Goal: Task Accomplishment & Management: Manage account settings

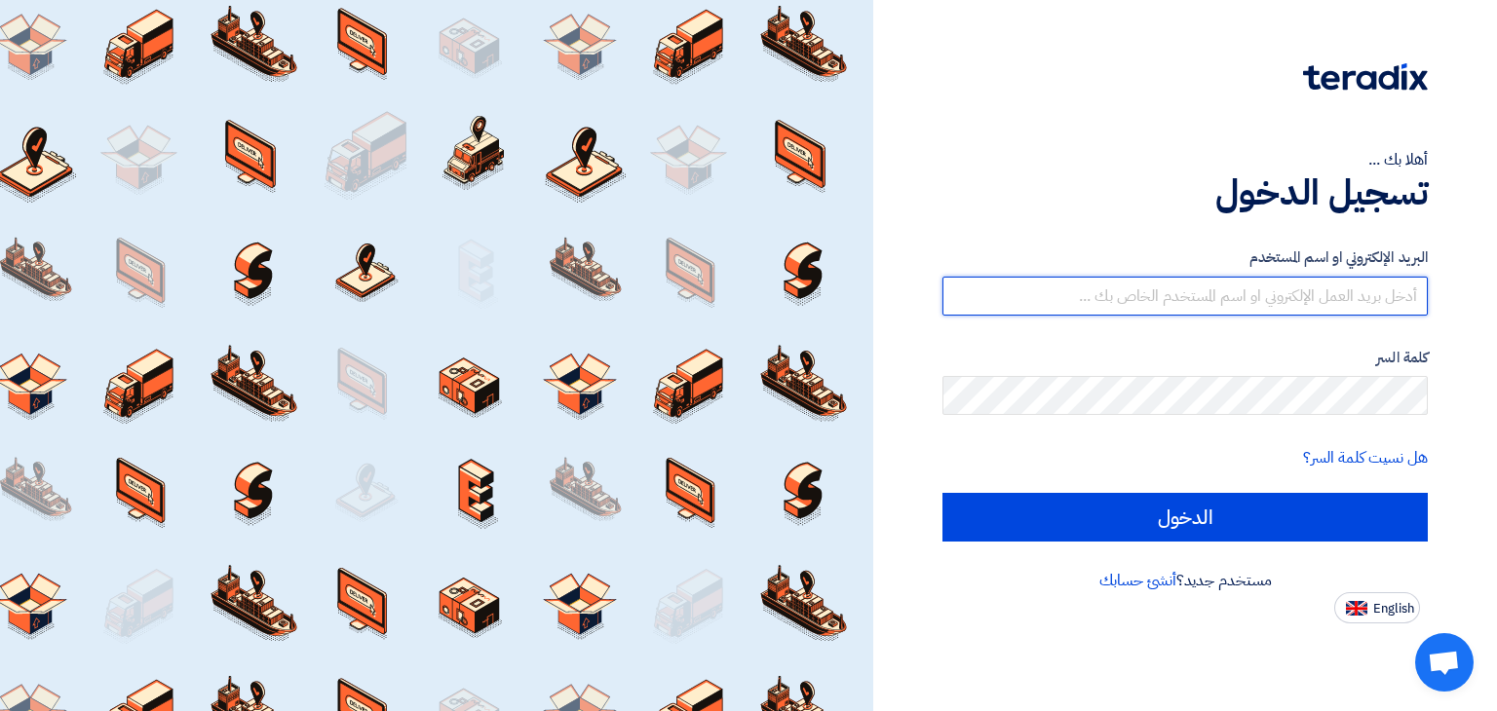
click at [1384, 305] on input "text" at bounding box center [1184, 296] width 485 height 39
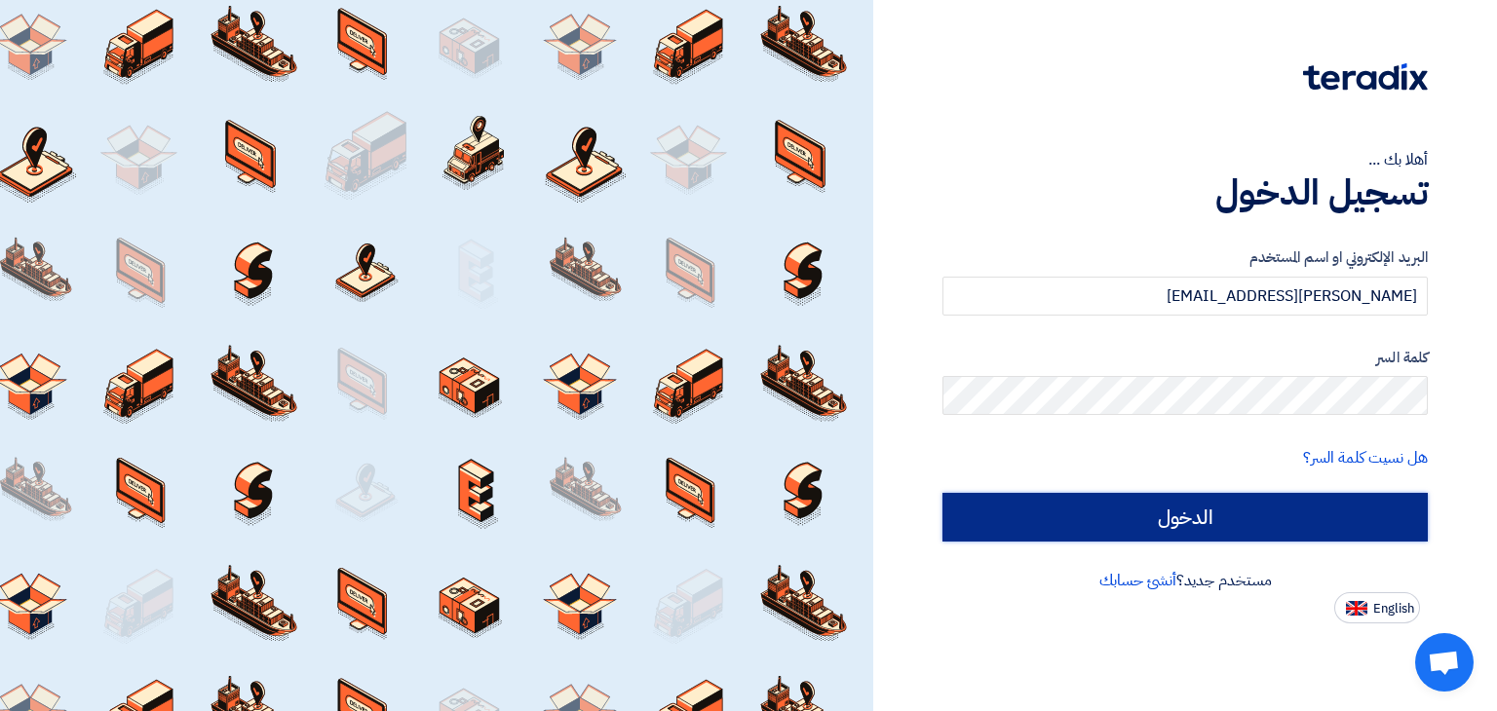
click at [1292, 512] on input "الدخول" at bounding box center [1184, 517] width 485 height 49
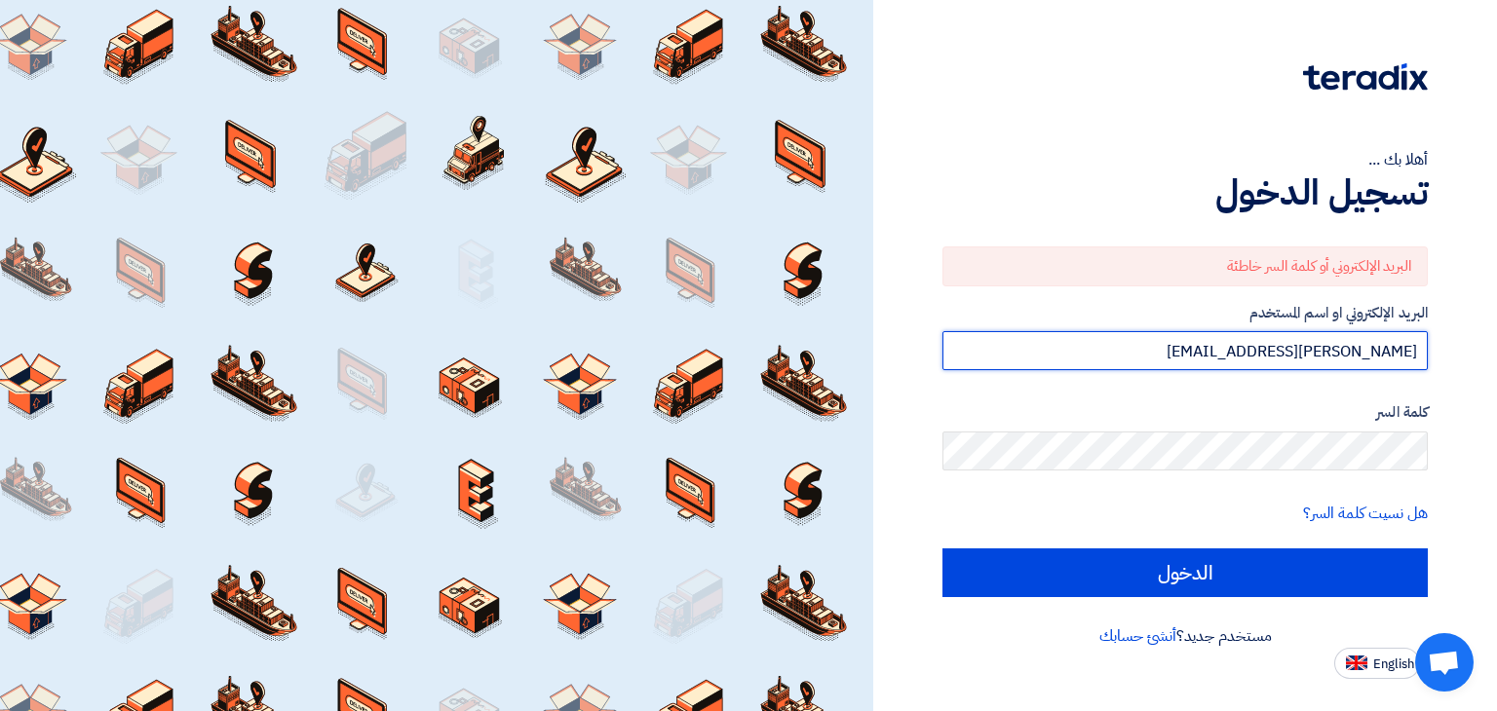
click at [1397, 337] on input "[PERSON_NAME][EMAIL_ADDRESS]" at bounding box center [1184, 350] width 485 height 39
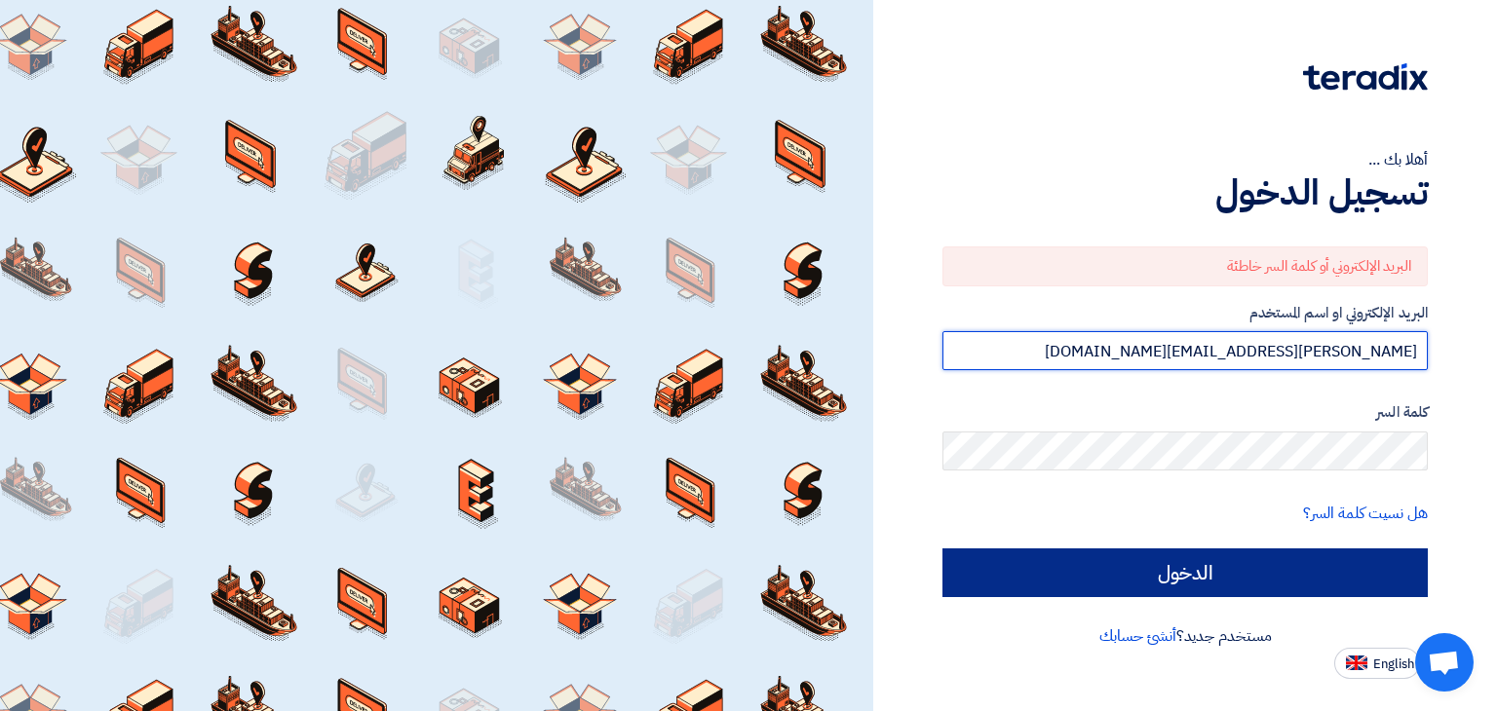
type input "[PERSON_NAME][EMAIL_ADDRESS][DOMAIN_NAME]"
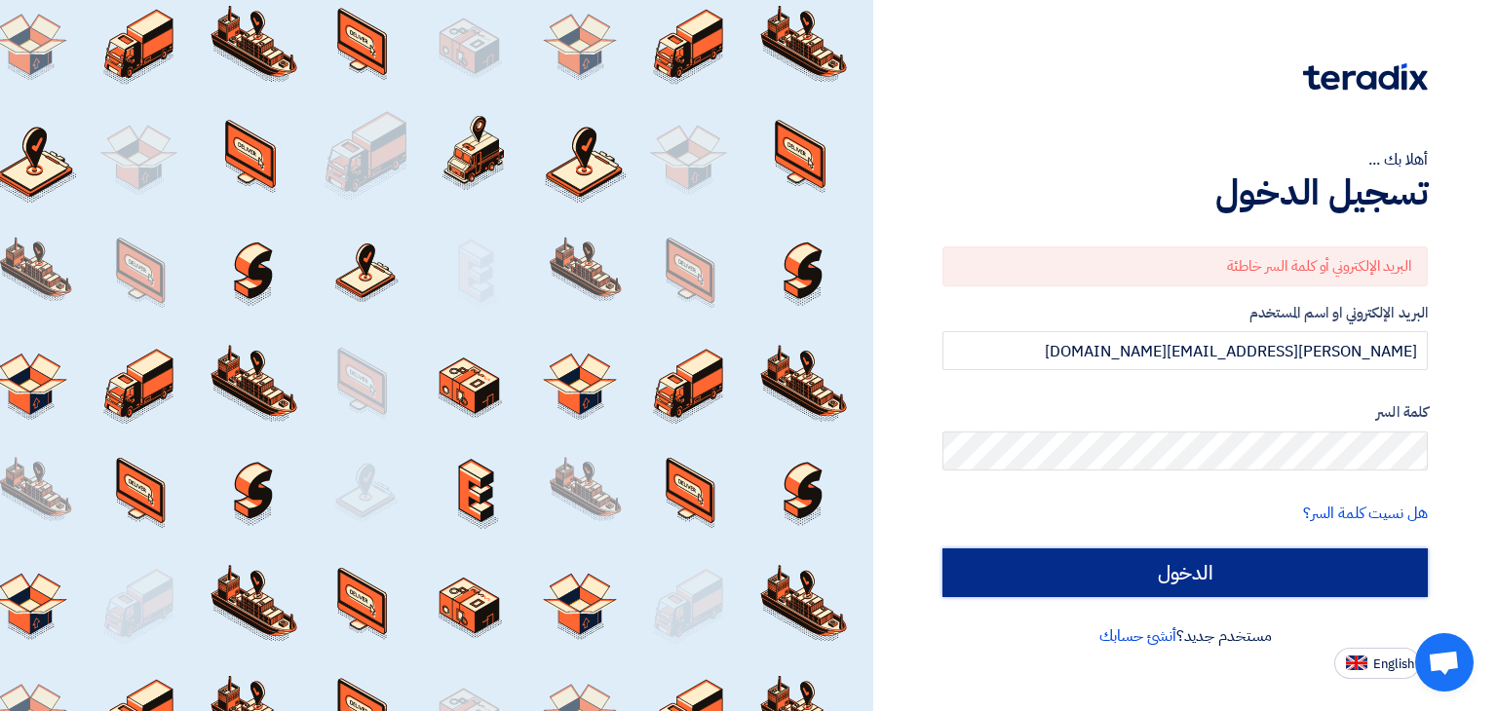
click at [1262, 575] on input "الدخول" at bounding box center [1184, 573] width 485 height 49
type input "Sign in"
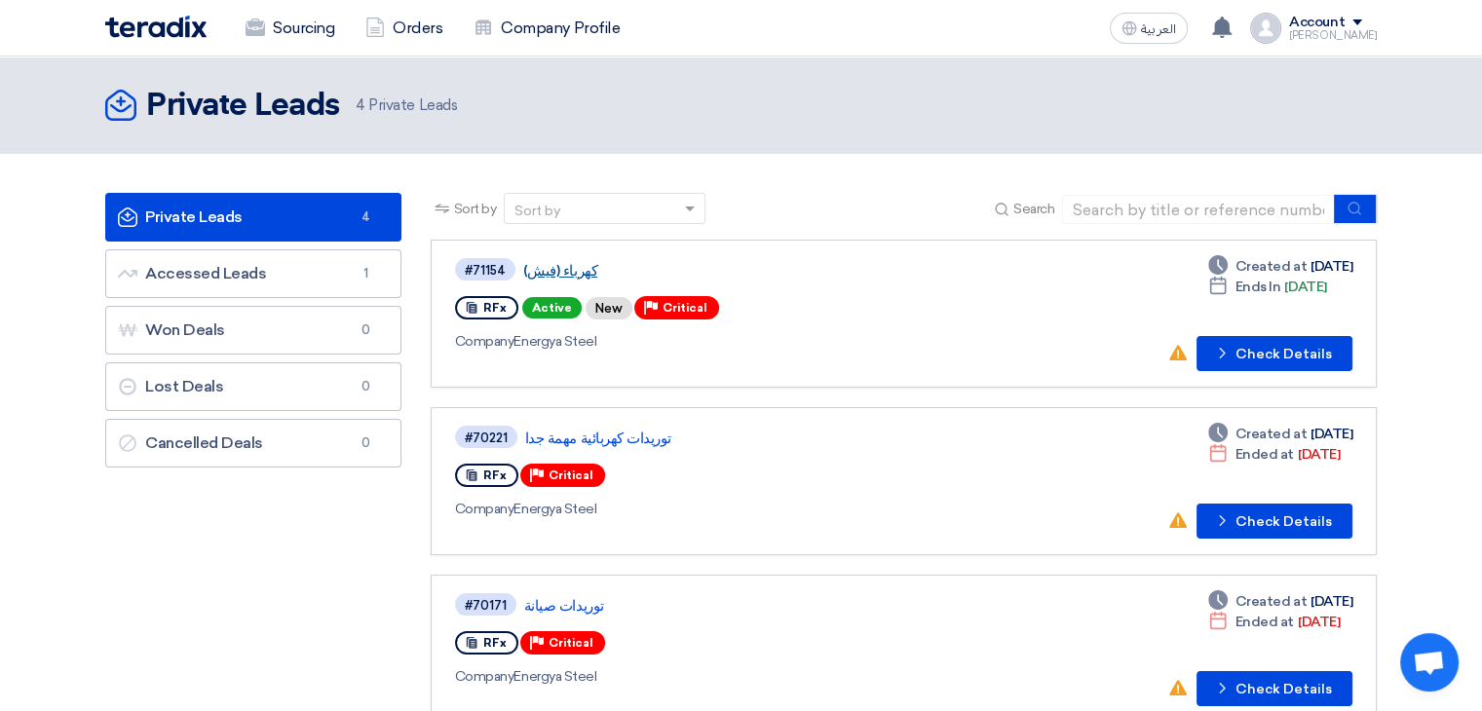
click at [568, 265] on link "كهرباء (فيش)" at bounding box center [766, 271] width 487 height 18
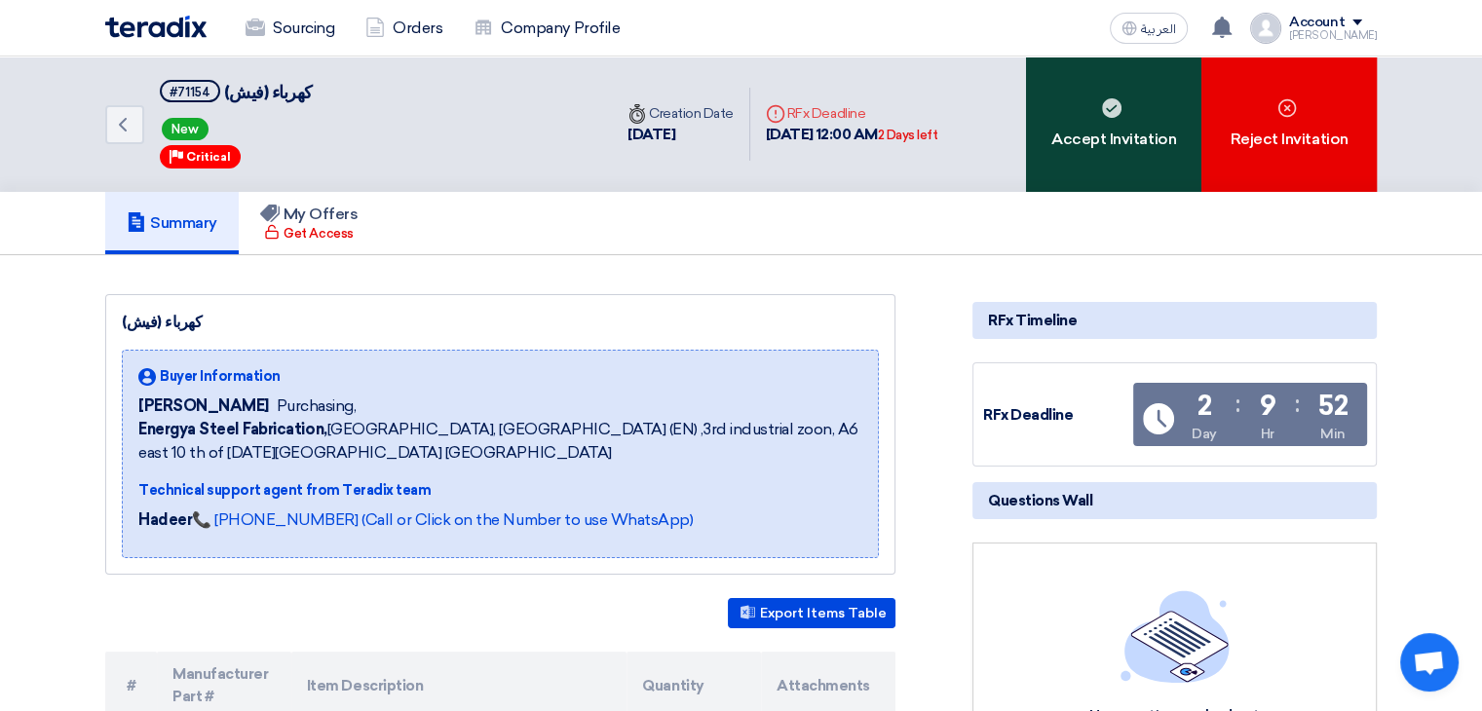
click at [1163, 124] on div "Accept Invitation" at bounding box center [1113, 124] width 175 height 135
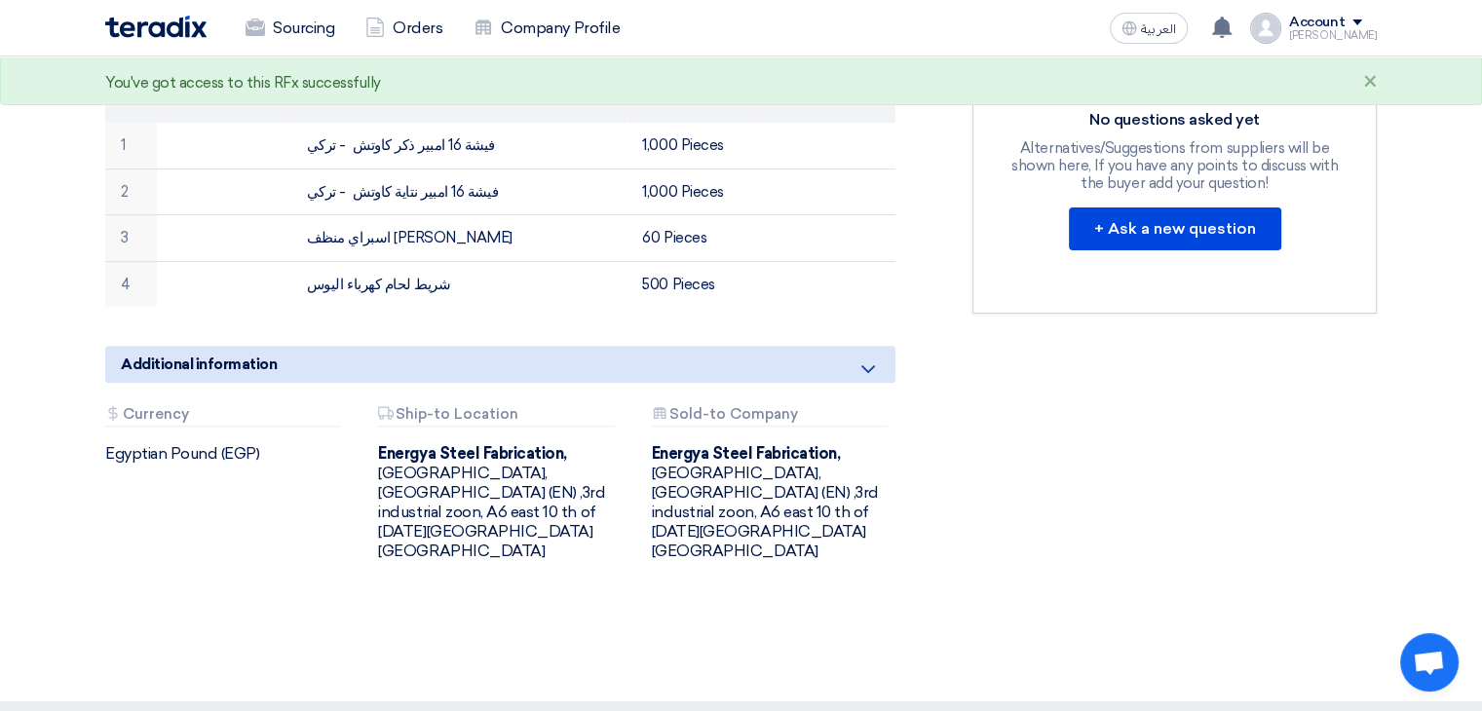
scroll to position [429, 0]
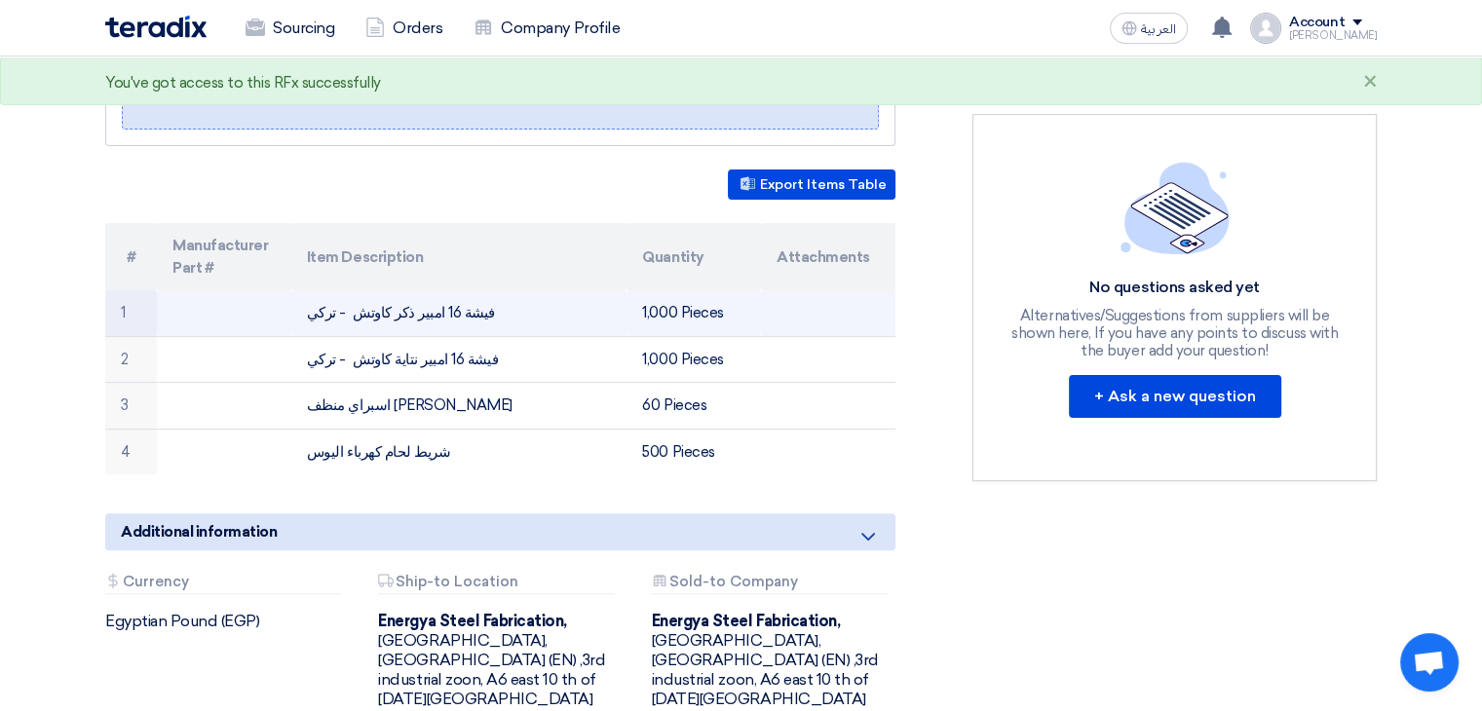
drag, startPoint x: 308, startPoint y: 289, endPoint x: 734, endPoint y: 301, distance: 426.1
click at [734, 301] on tr "1 فيشة 16 امبير ذكر كاوتش - تركي 1,000 Pieces" at bounding box center [500, 313] width 790 height 46
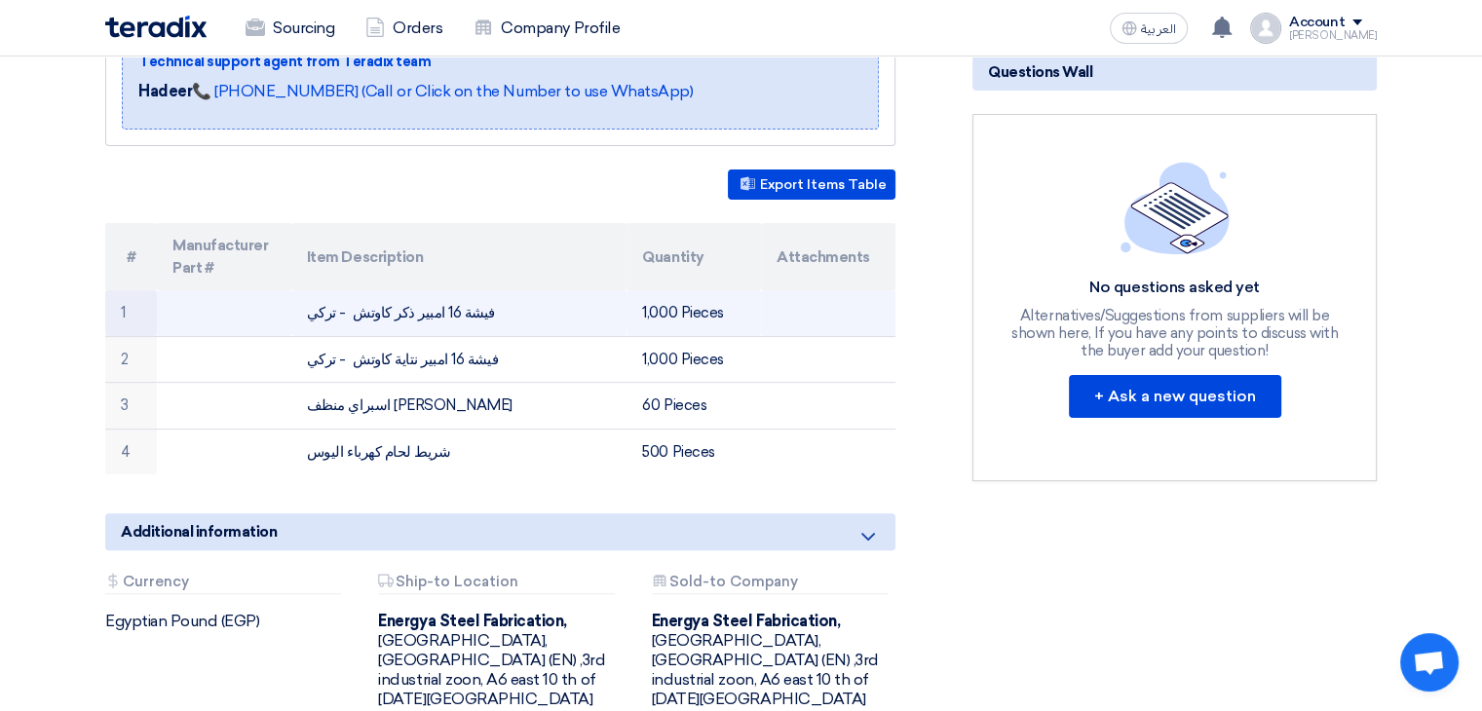
copy tr "فيشة 16 امبير ذكر كاوتش - تركي 1,000 Pieces"
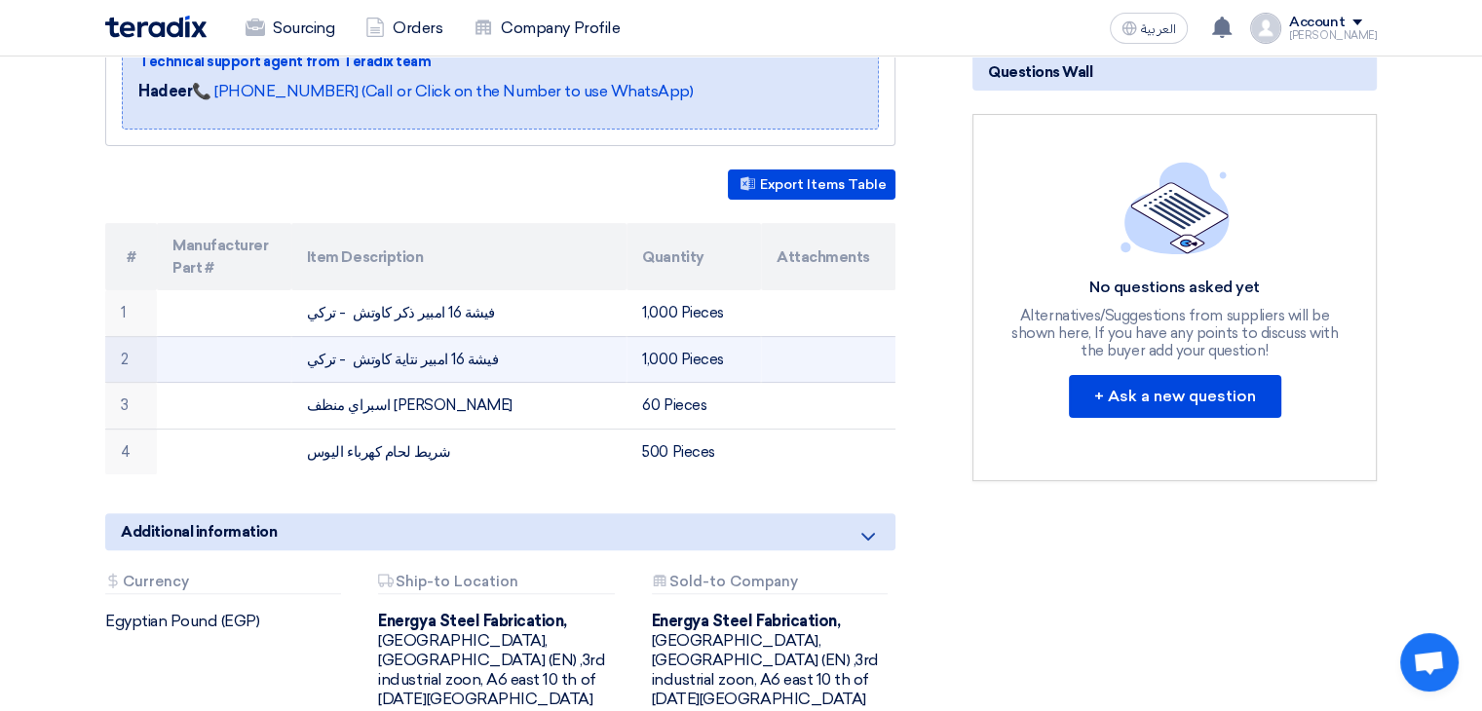
drag, startPoint x: 304, startPoint y: 336, endPoint x: 743, endPoint y: 336, distance: 438.6
click at [743, 336] on tr "2 فيشة 16 امبير نتاية كاوتش - تركي 1,000 Pieces" at bounding box center [500, 359] width 790 height 47
copy tr "فيشة 16 امبير نتاية كاوتش - تركي 1,000 Pieces"
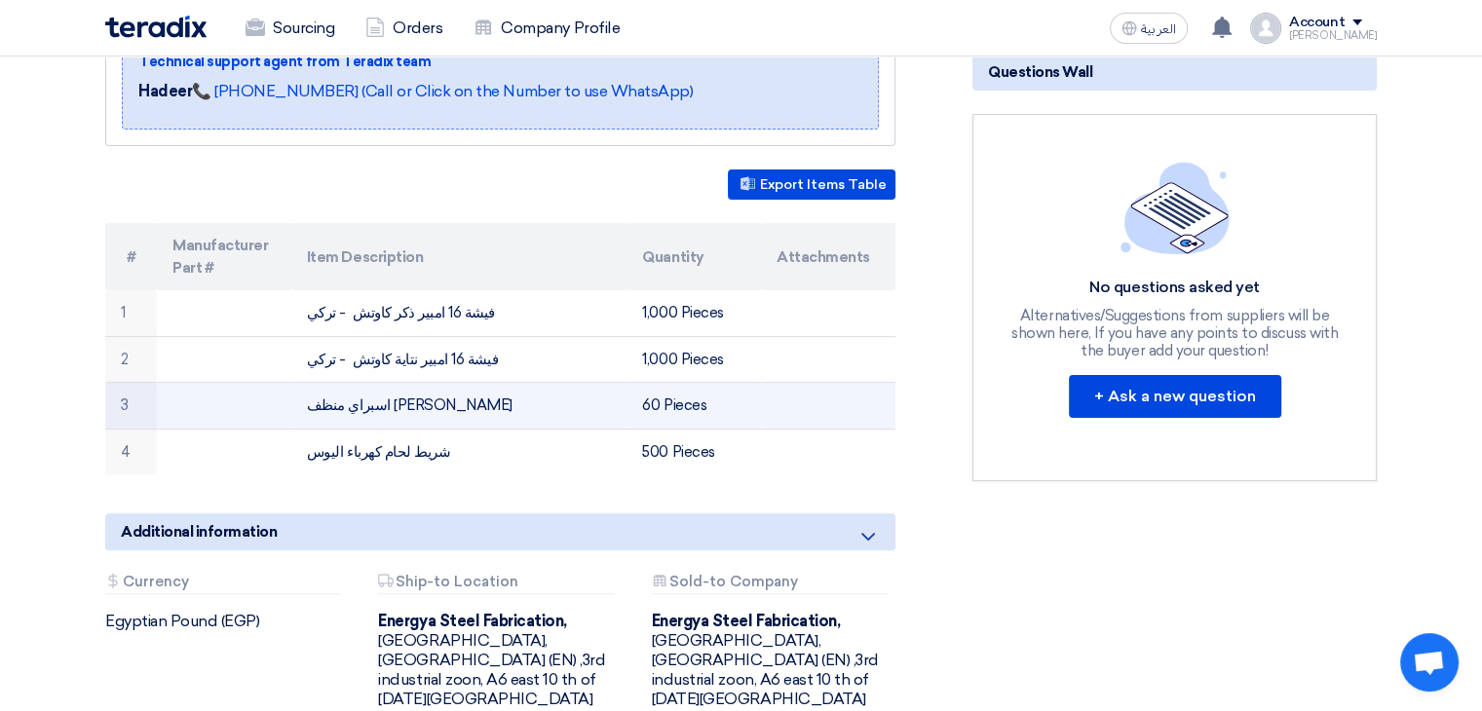
drag, startPoint x: 308, startPoint y: 379, endPoint x: 704, endPoint y: 371, distance: 395.8
click at [704, 383] on tr "3 اسبراي منظف [PERSON_NAME] 60 Pieces" at bounding box center [500, 406] width 790 height 47
copy tr "اسبراي منظف جاف AKI 60 Pieces"
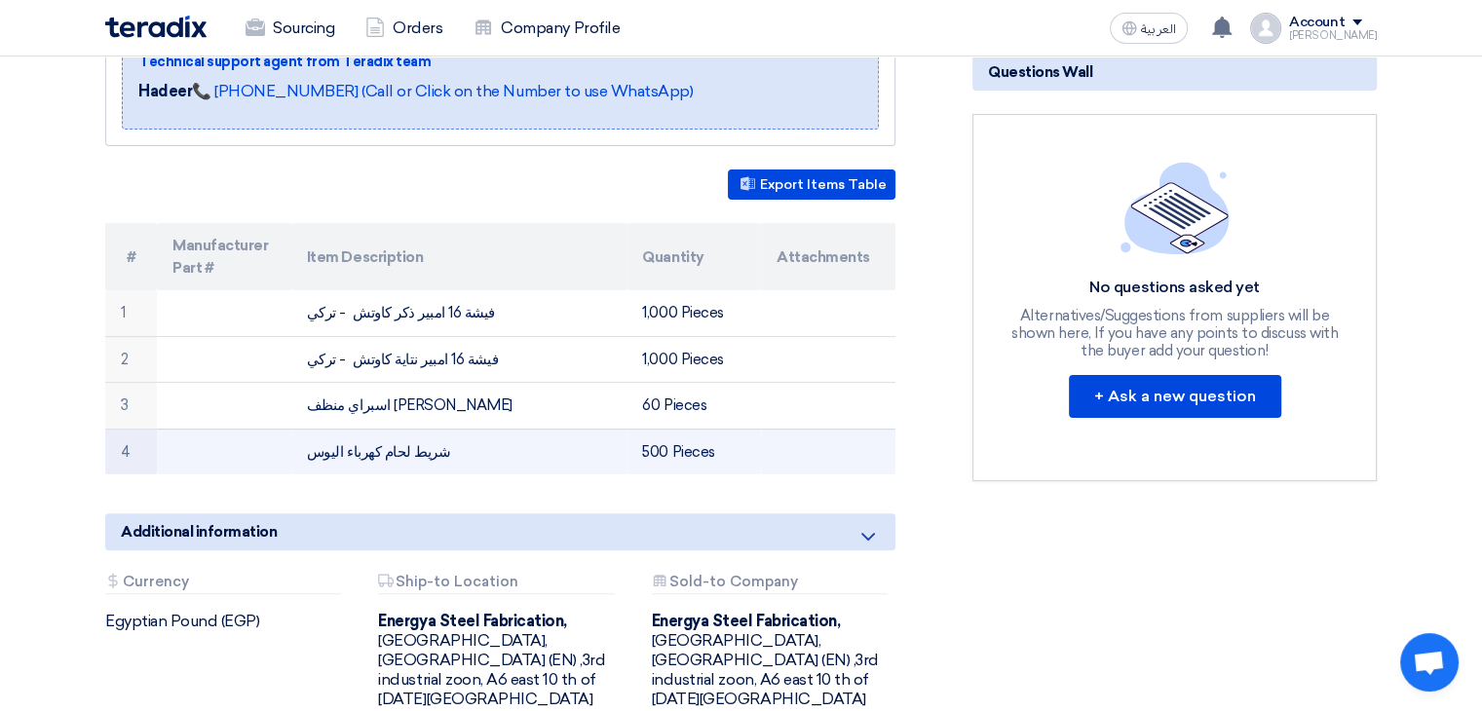
drag, startPoint x: 300, startPoint y: 424, endPoint x: 742, endPoint y: 427, distance: 441.5
click at [742, 429] on tr "4 شريط لحام كهرباء اليوس 500 Pieces" at bounding box center [500, 452] width 790 height 46
copy tr "شريط لحام كهرباء اليوس 500 Pieces"
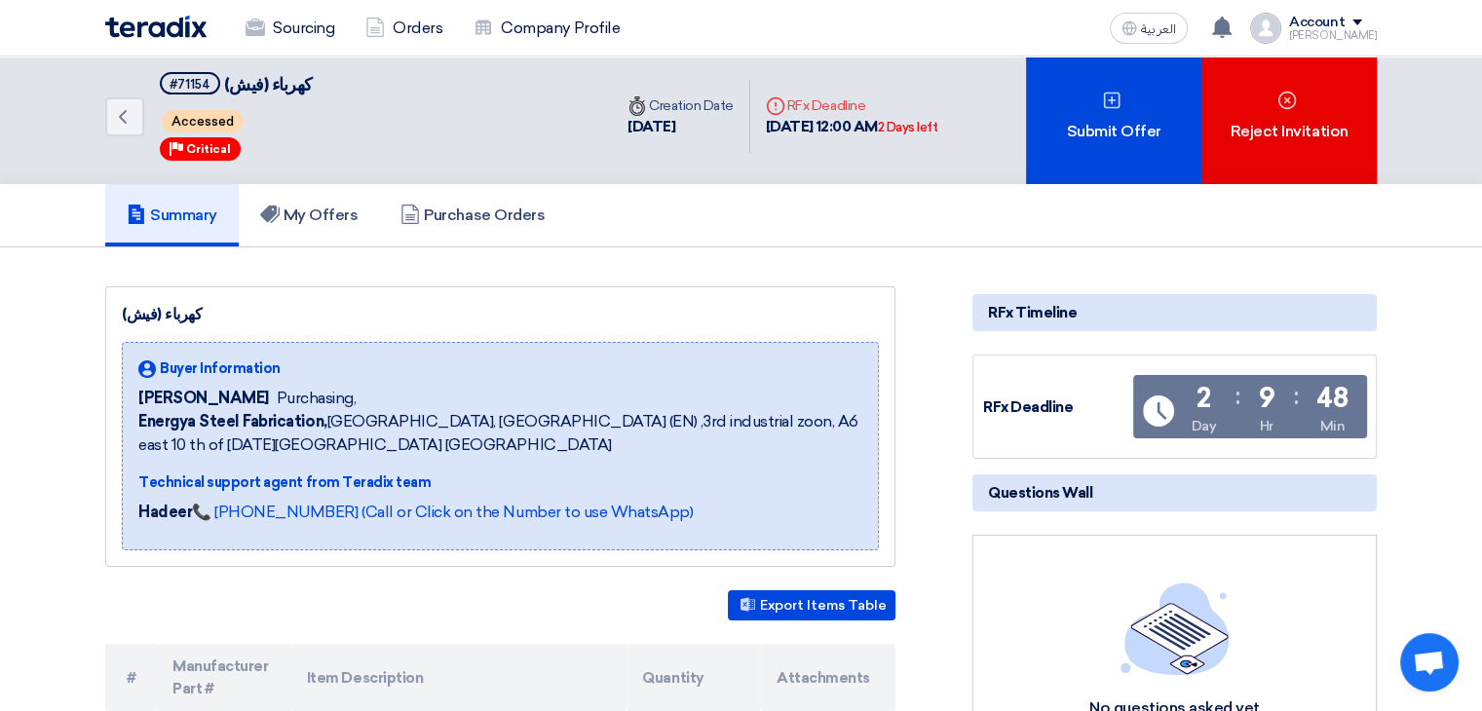
scroll to position [0, 0]
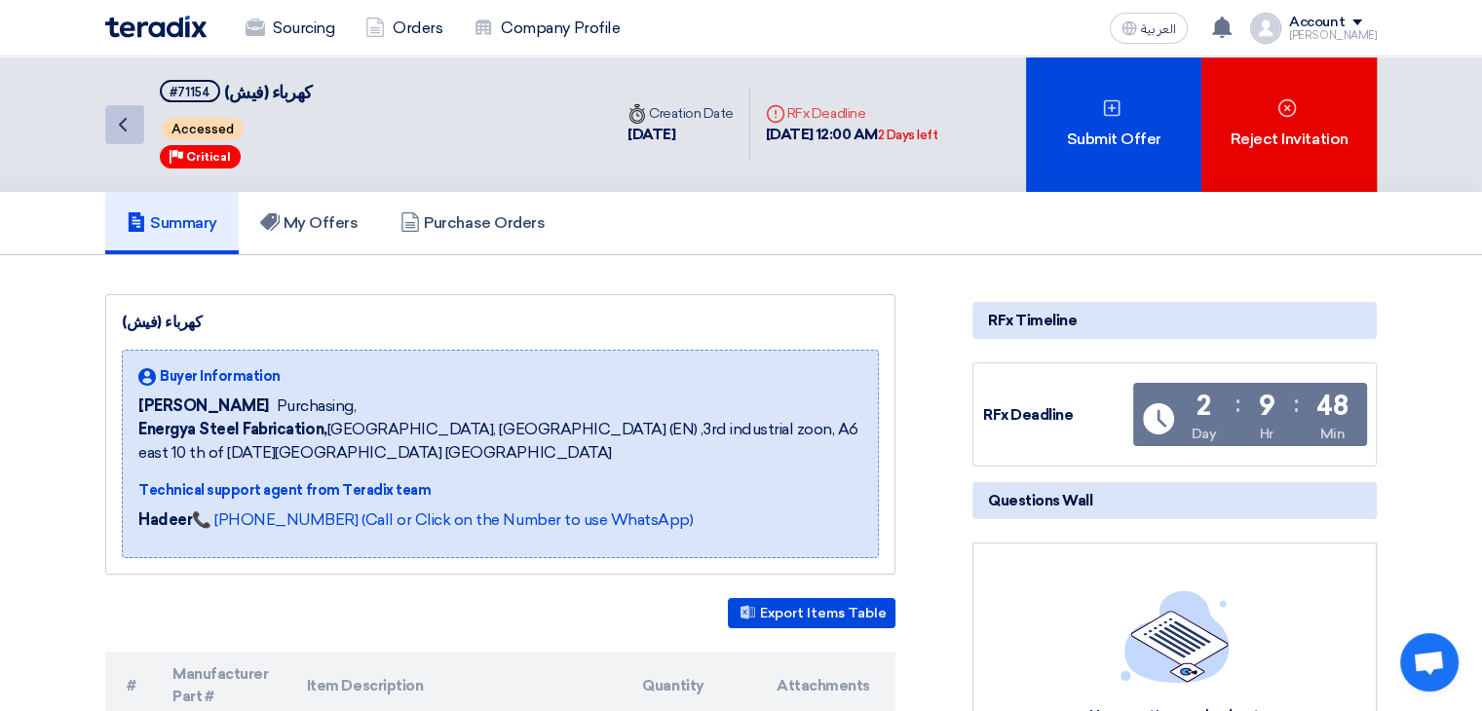
click at [129, 126] on icon "Back" at bounding box center [122, 124] width 23 height 23
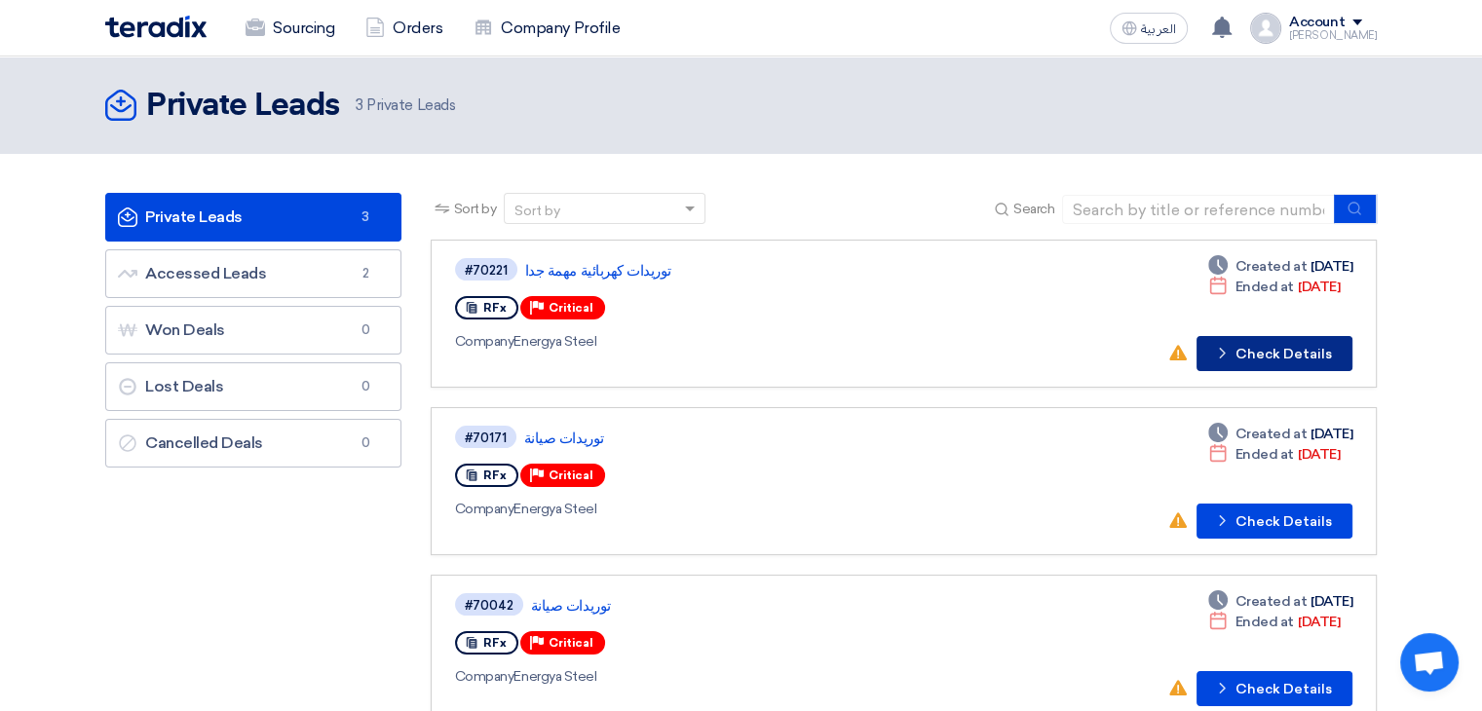
click at [1290, 352] on button "Check details Check Details" at bounding box center [1275, 353] width 156 height 35
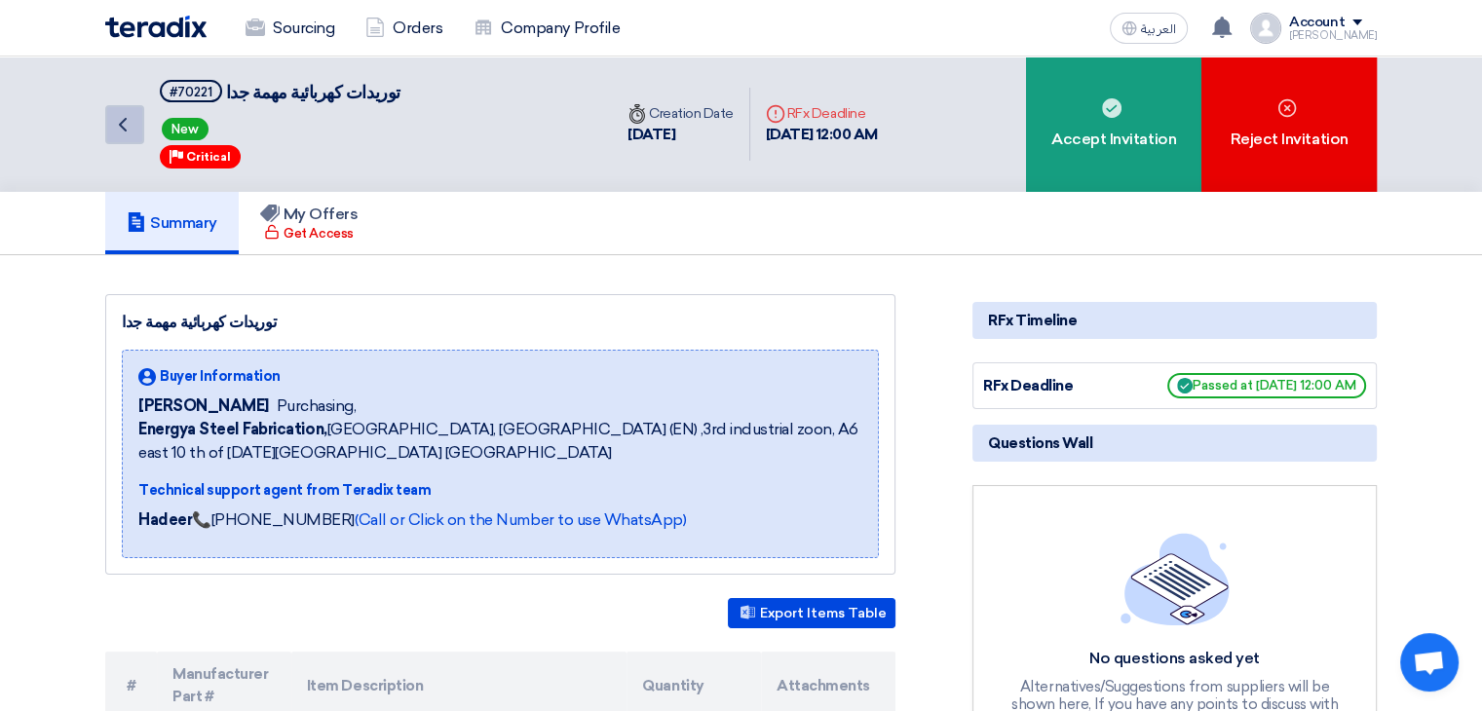
click at [119, 128] on icon "Back" at bounding box center [122, 124] width 23 height 23
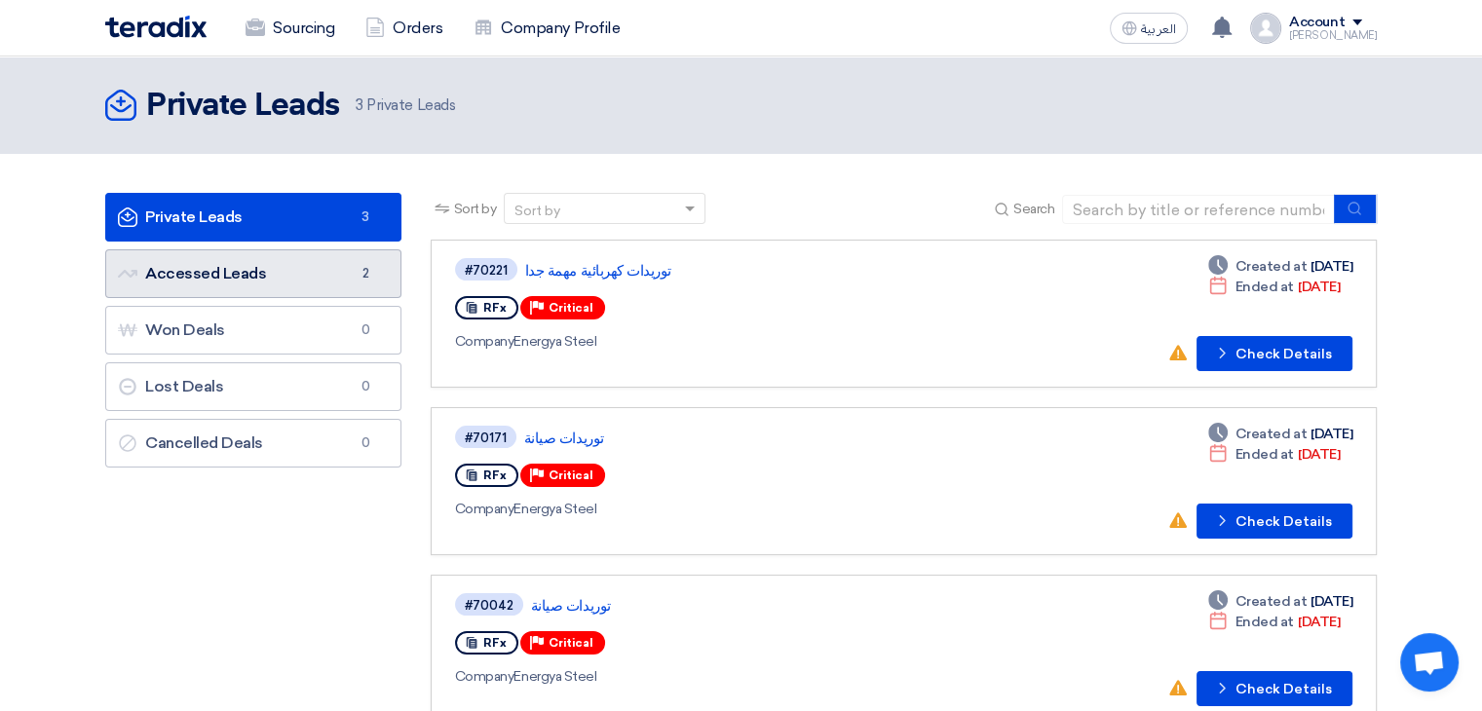
click at [309, 279] on link "Accessed Leads Accessed Leads 2" at bounding box center [253, 274] width 296 height 49
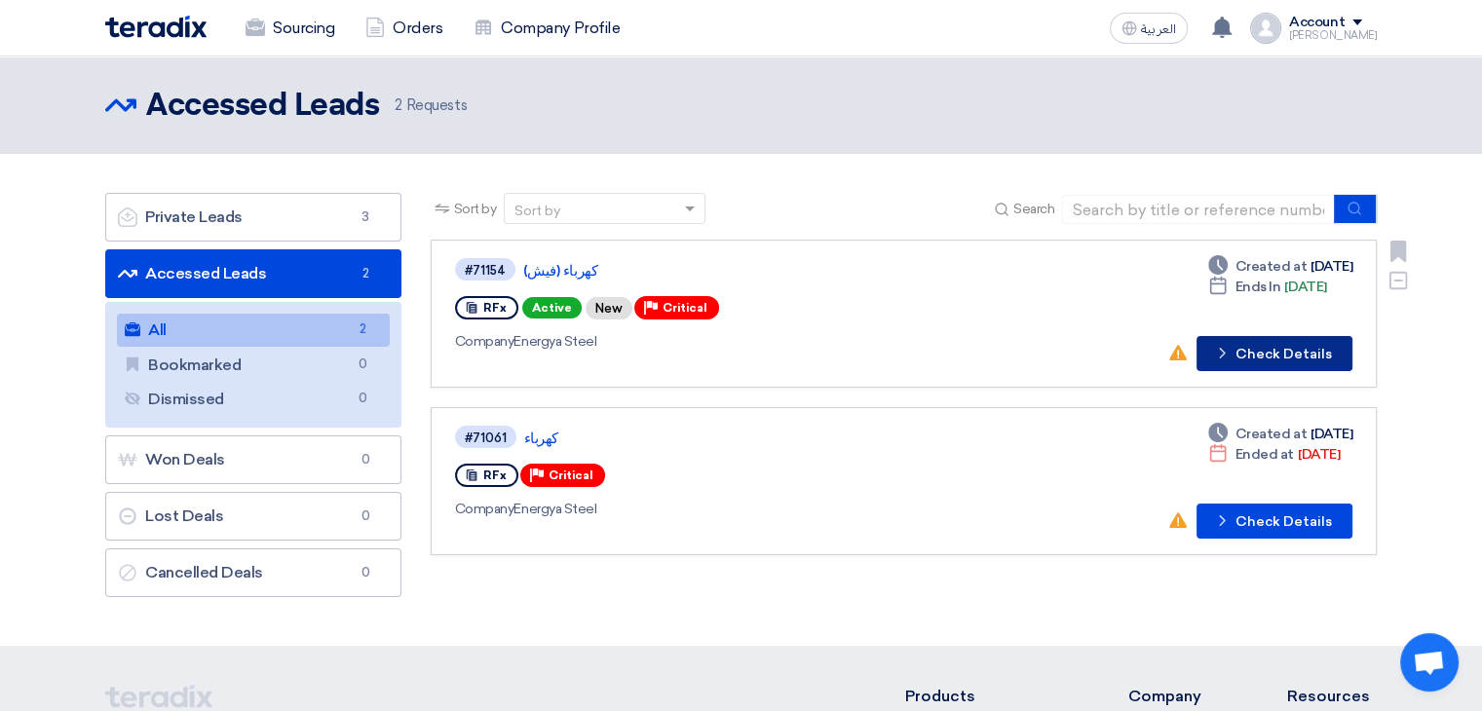
click at [1267, 356] on button "Check details Check Details" at bounding box center [1275, 353] width 156 height 35
